Goal: Task Accomplishment & Management: Use online tool/utility

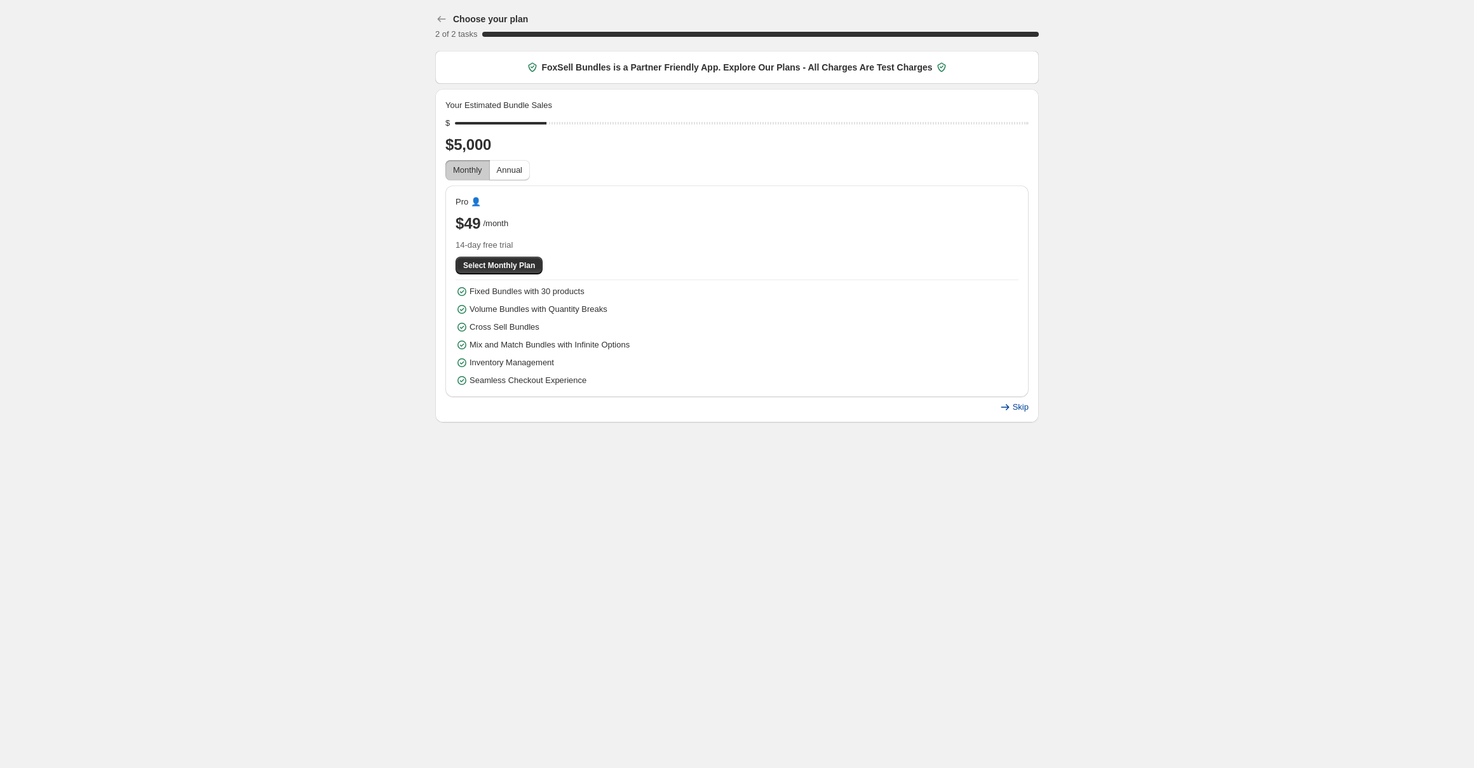
click at [1026, 412] on span "Skip" at bounding box center [1021, 407] width 16 height 10
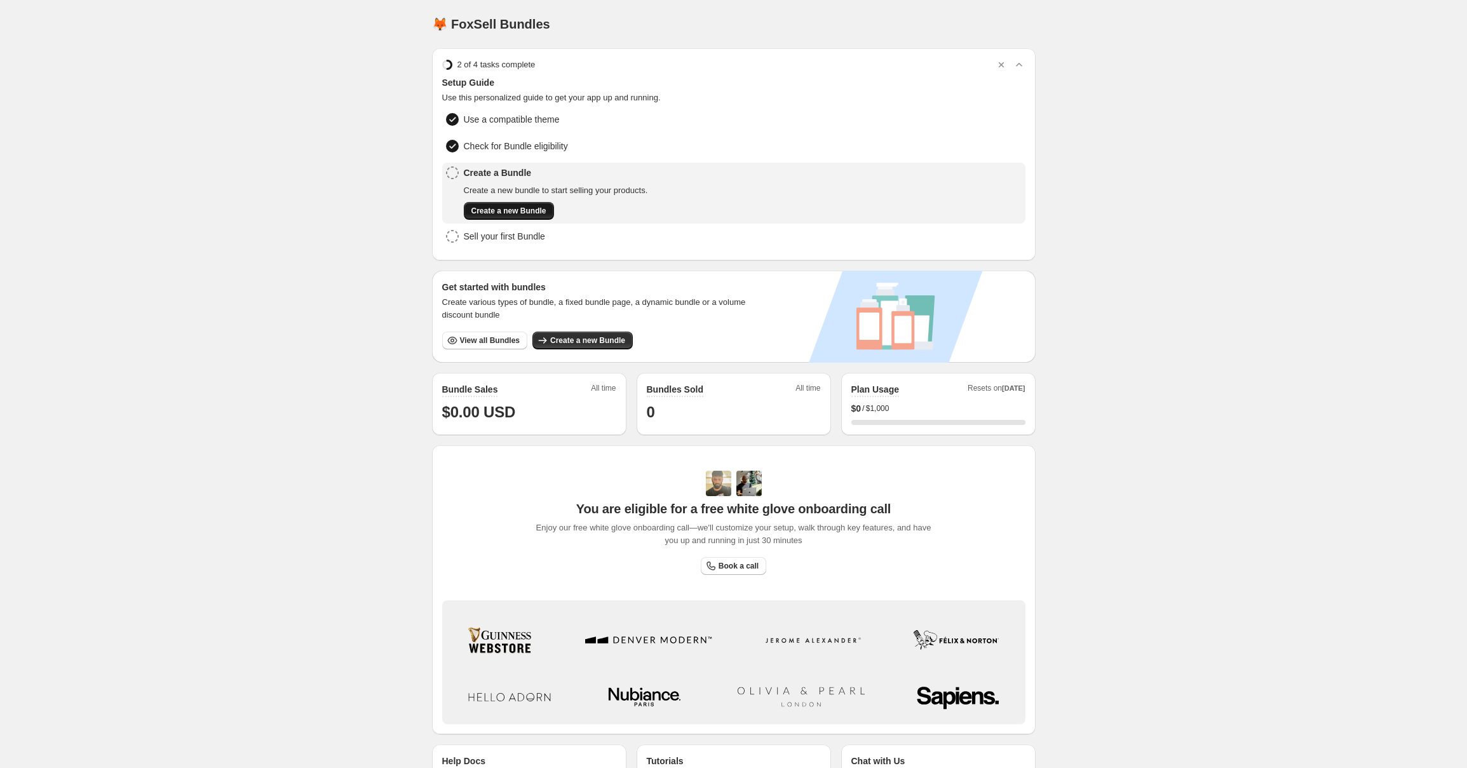
click at [528, 213] on span "Create a new Bundle" at bounding box center [508, 211] width 75 height 10
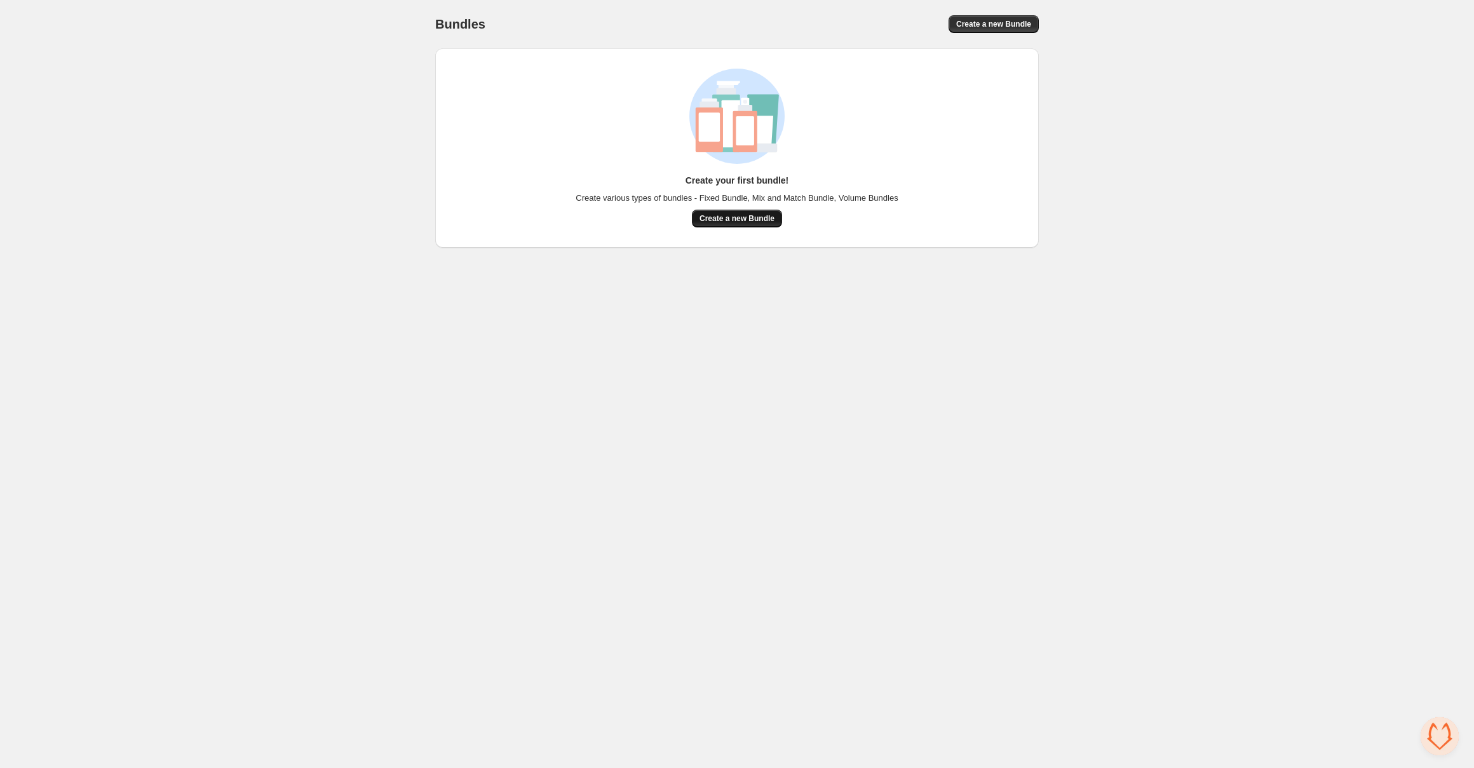
click at [761, 224] on button "Create a new Bundle" at bounding box center [737, 219] width 90 height 18
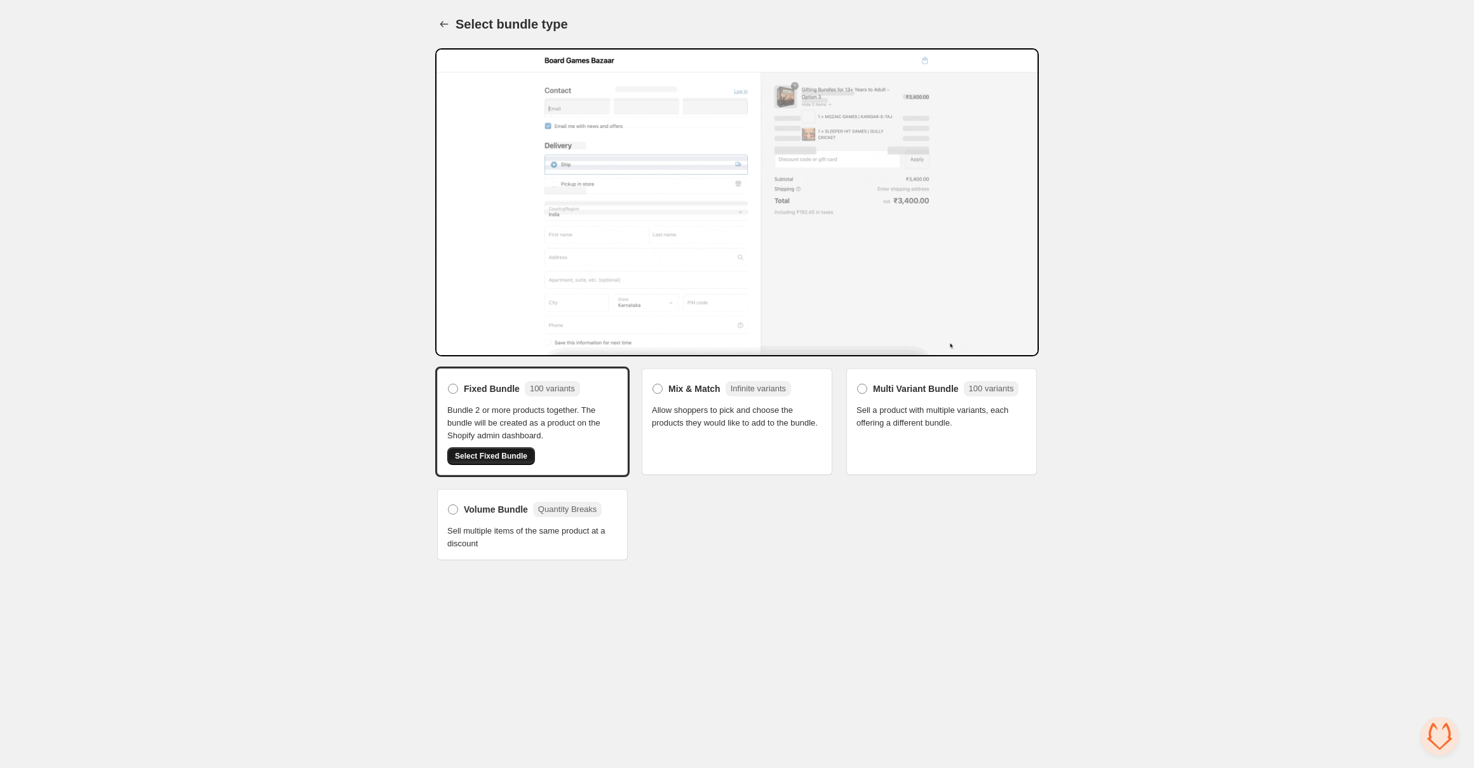
click at [518, 451] on span "Select Fixed Bundle" at bounding box center [491, 456] width 72 height 10
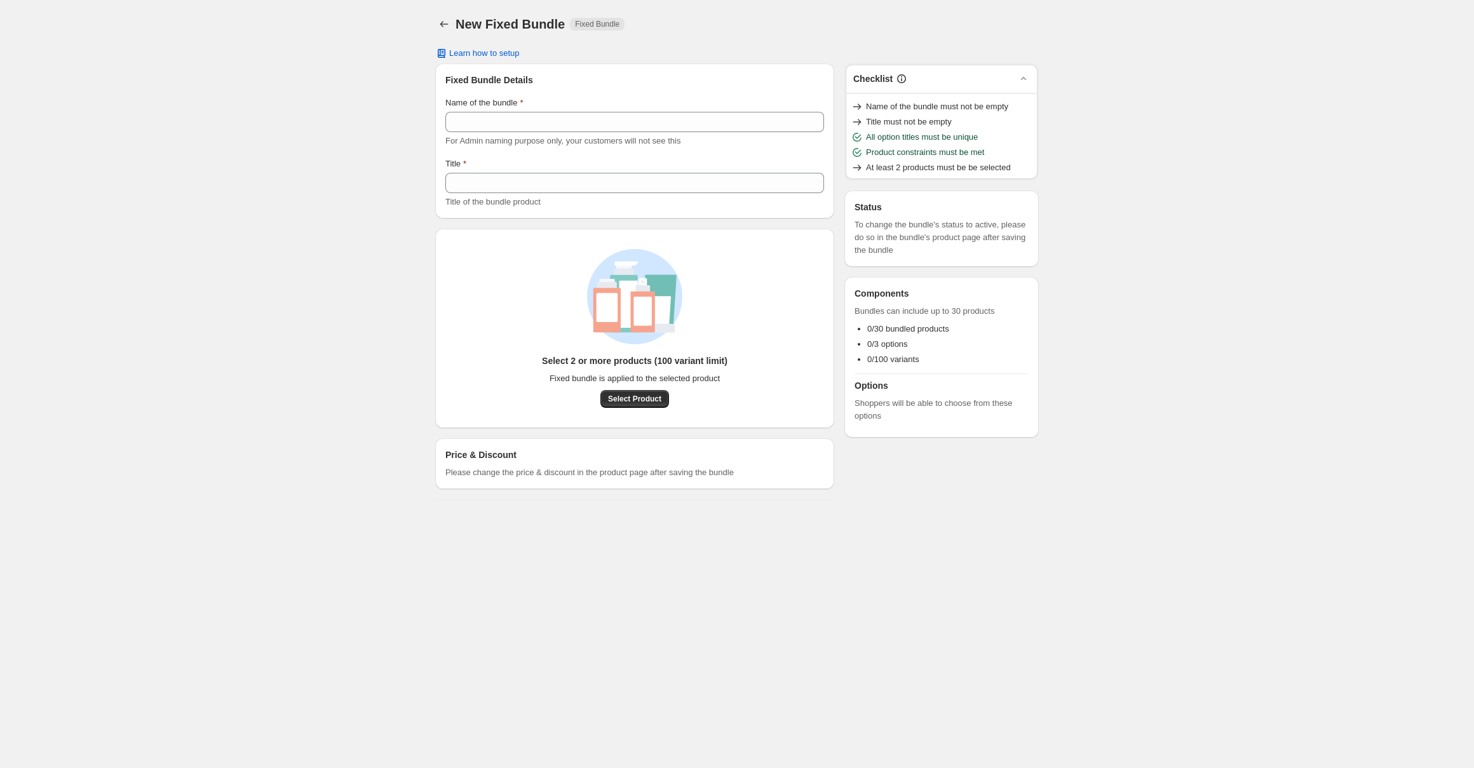
click at [615, 133] on div "Name of the bundle For Admin naming purpose only, your customers will not see t…" at bounding box center [634, 122] width 379 height 51
click at [616, 128] on input "Name of the bundle" at bounding box center [634, 122] width 379 height 20
type input "****"
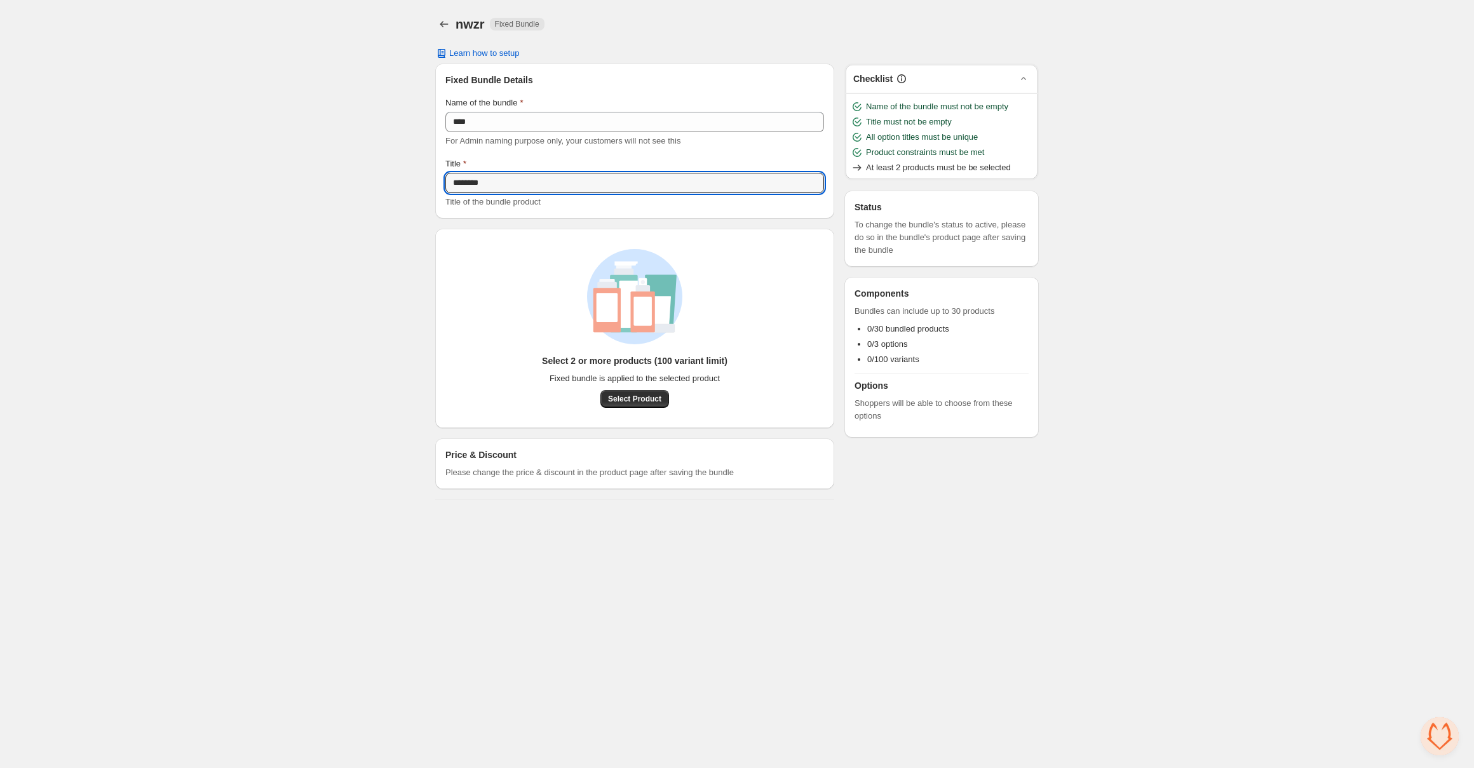
type input "********"
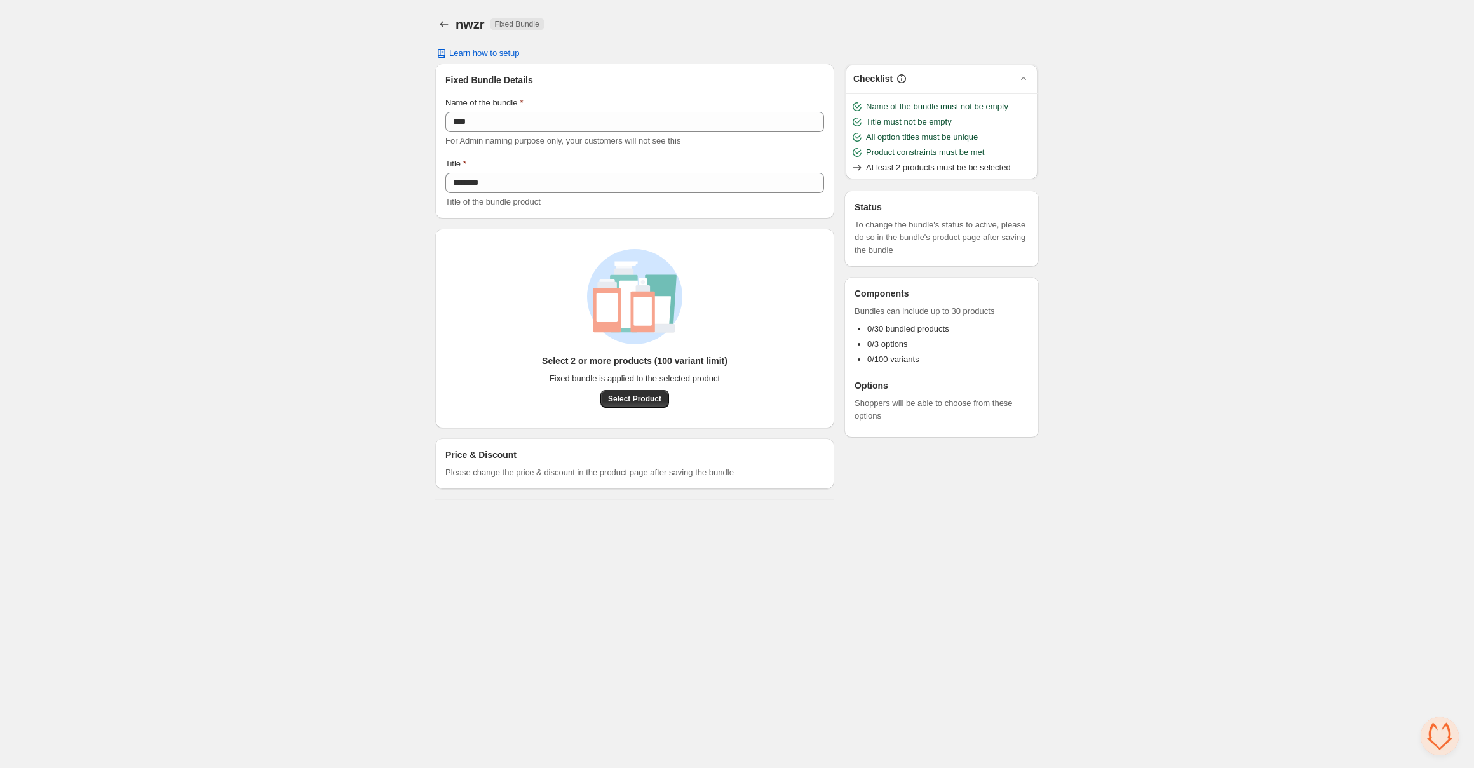
click at [831, 530] on body "Home Bundles Analytics Plan and Billing nwzr. This page is ready nwzr Fixed Bun…" at bounding box center [737, 384] width 1474 height 768
click at [641, 394] on span "Select Product" at bounding box center [634, 399] width 53 height 10
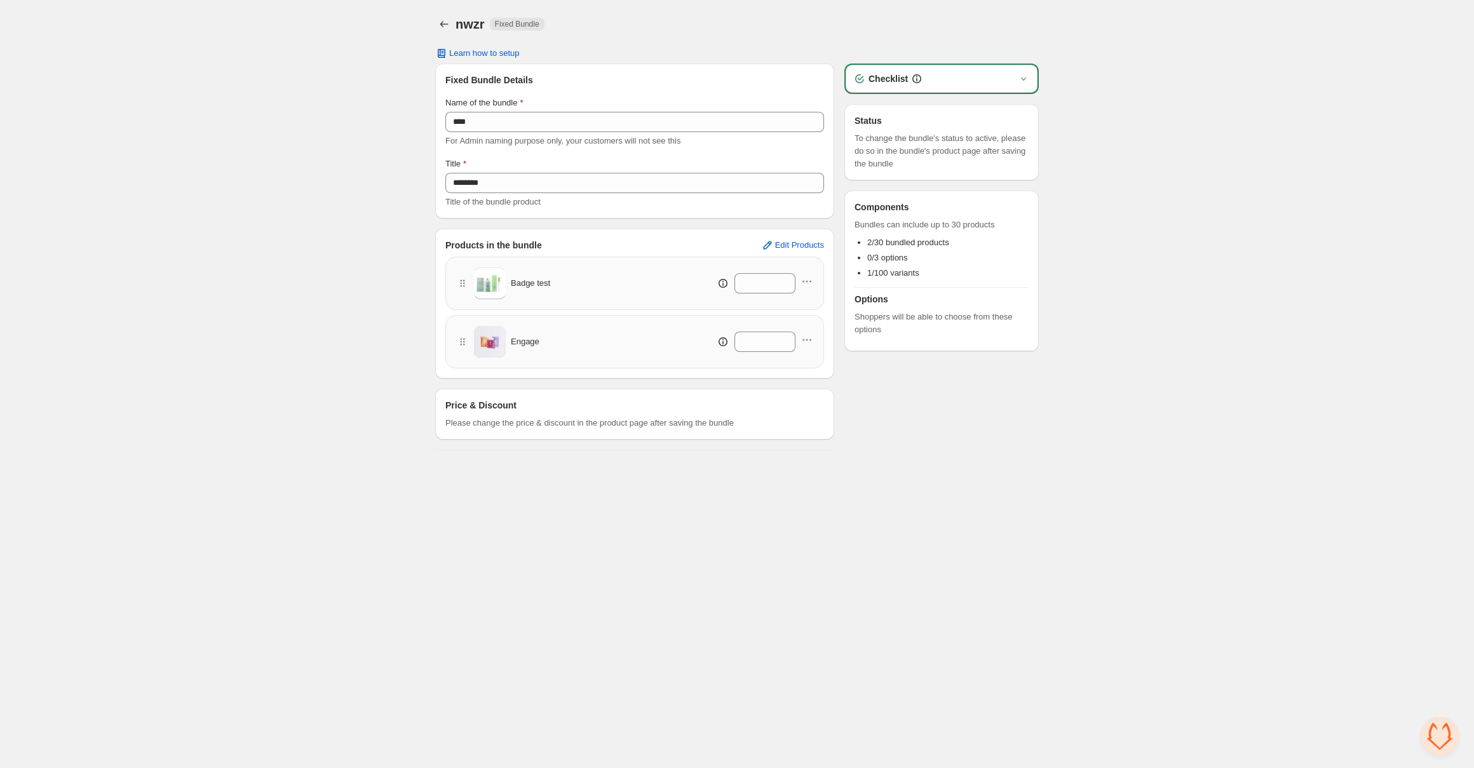
click at [638, 417] on span "Please change the price & discount in the product page after saving the bundle" at bounding box center [589, 423] width 288 height 13
click at [1133, 76] on div "Home Bundles Analytics Plan and Billing nwzr. This page is ready nwzr Fixed Bun…" at bounding box center [737, 230] width 1474 height 461
click at [969, 301] on h3 "Options" at bounding box center [941, 299] width 174 height 13
click at [617, 407] on div "Price & Discount Please change the price & discount in the product page after s…" at bounding box center [634, 414] width 379 height 30
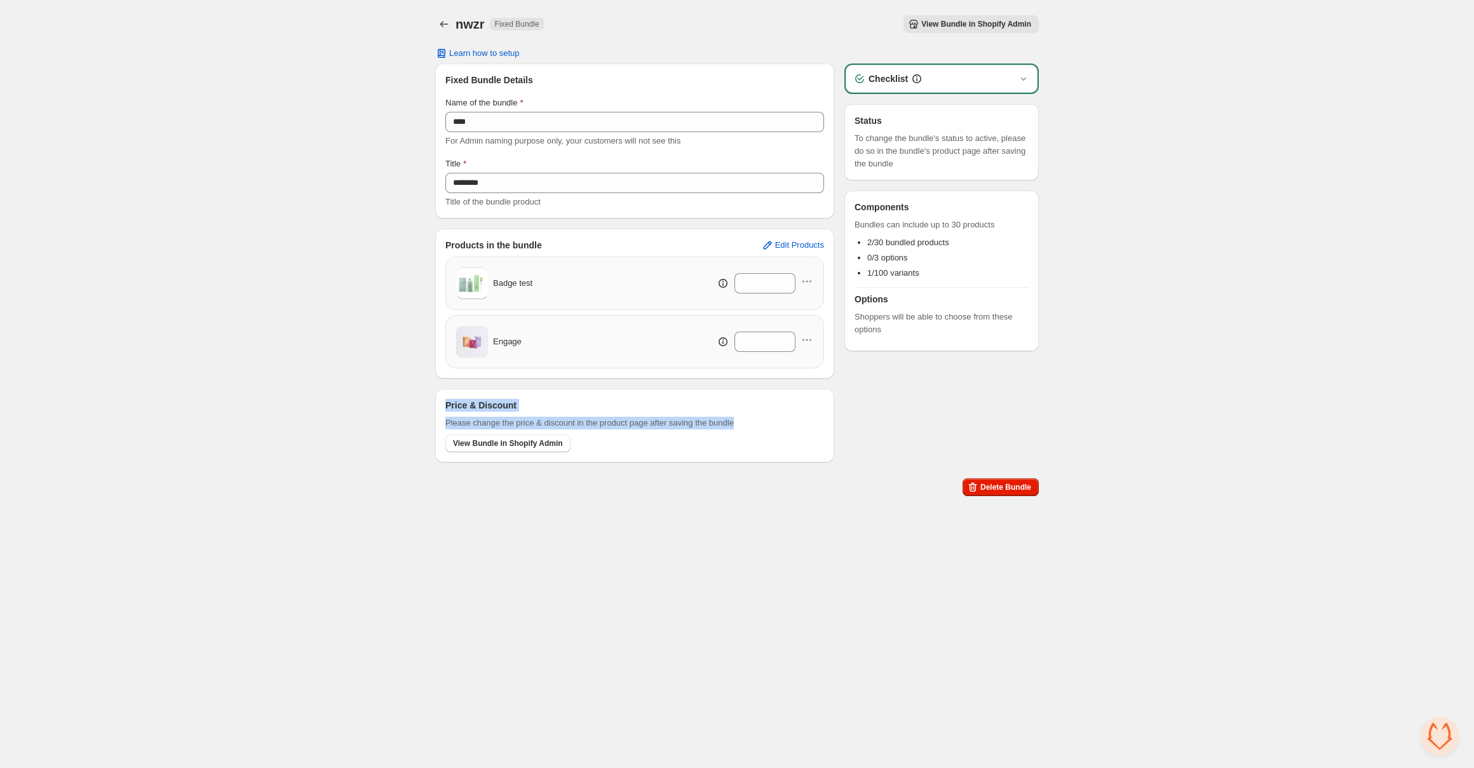
drag, startPoint x: 594, startPoint y: 452, endPoint x: 435, endPoint y: 433, distance: 159.9
click at [435, 433] on div "Price & Discount Please change the price & discount in the product page after s…" at bounding box center [634, 426] width 399 height 74
click at [459, 424] on span "Please change the price & discount in the product page after saving the bundle" at bounding box center [589, 423] width 288 height 13
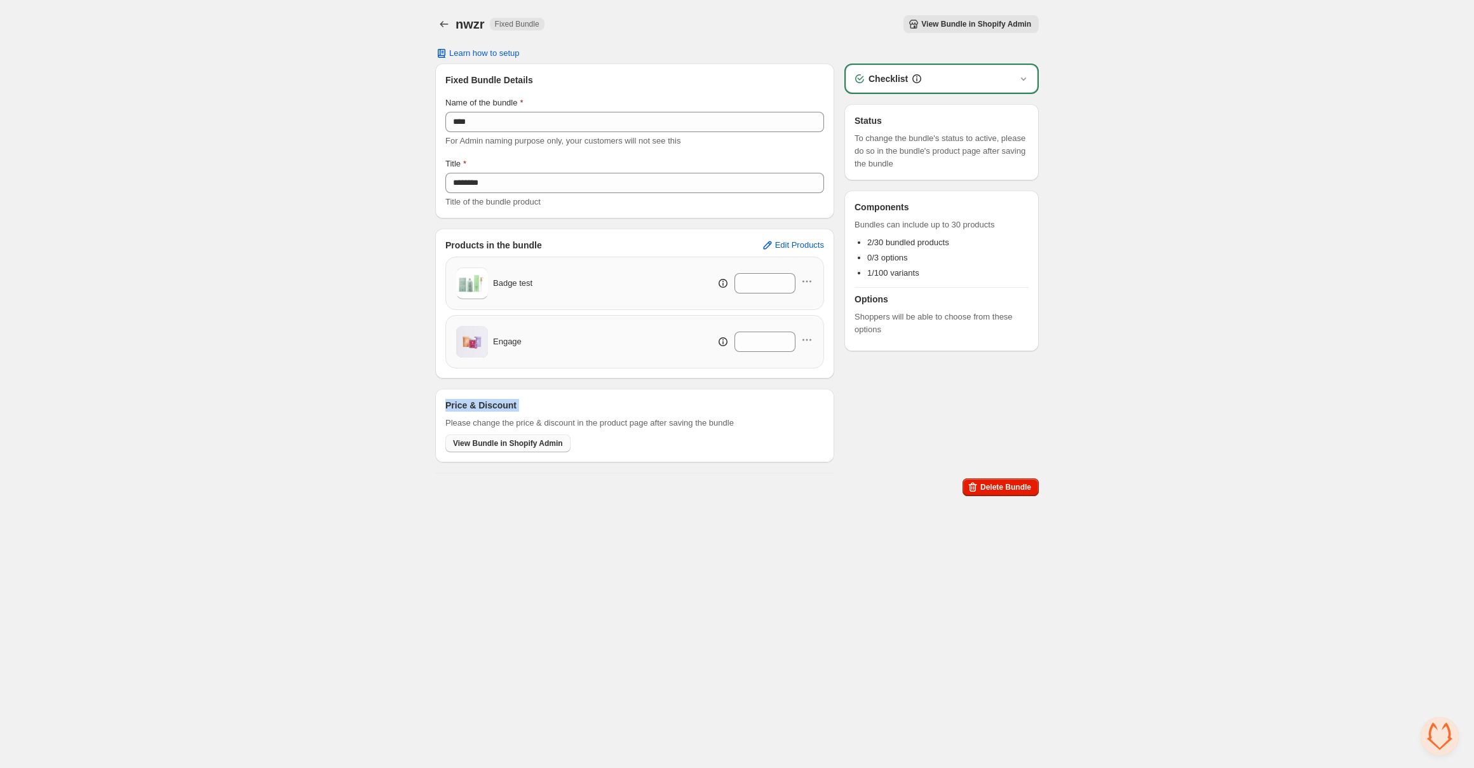
click at [470, 452] on button "View Bundle in Shopify Admin" at bounding box center [507, 443] width 125 height 18
